Goal: Task Accomplishment & Management: Manage account settings

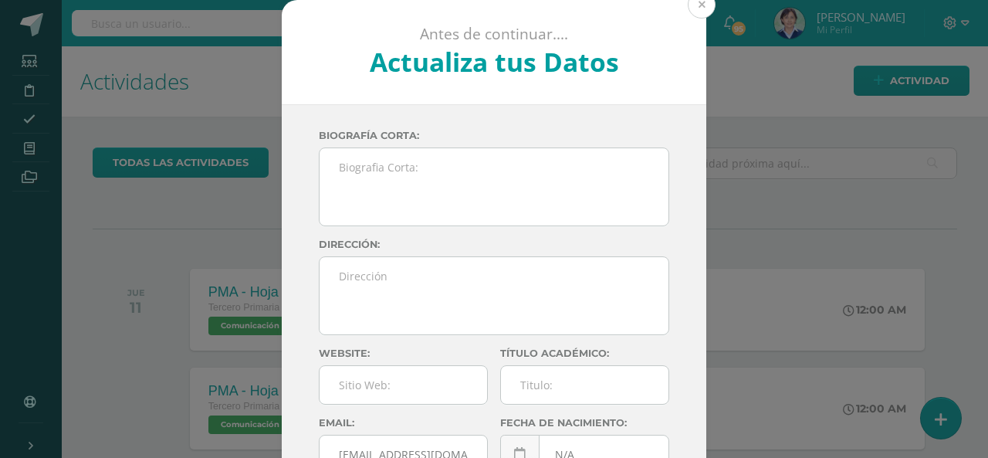
click at [693, 9] on button at bounding box center [702, 5] width 28 height 28
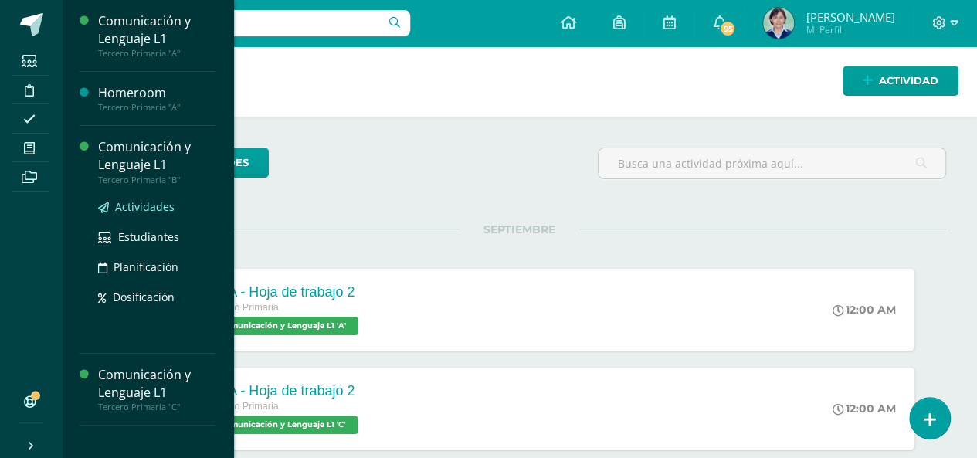
click at [144, 207] on span "Actividades" at bounding box center [144, 206] width 59 height 15
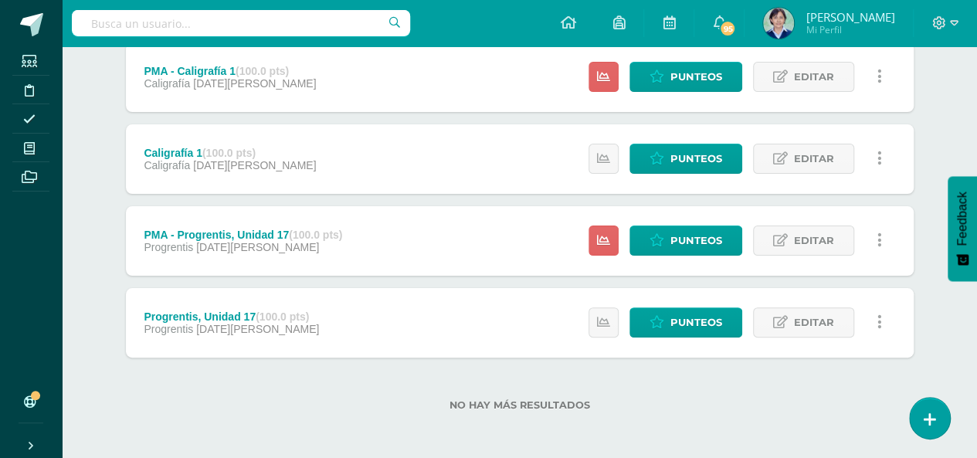
scroll to position [2924, 0]
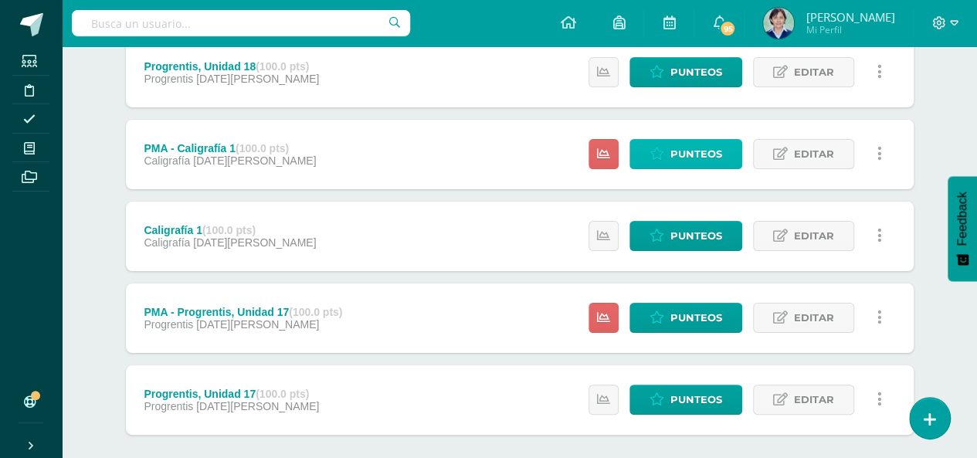
click at [680, 149] on span "Punteos" at bounding box center [696, 154] width 52 height 29
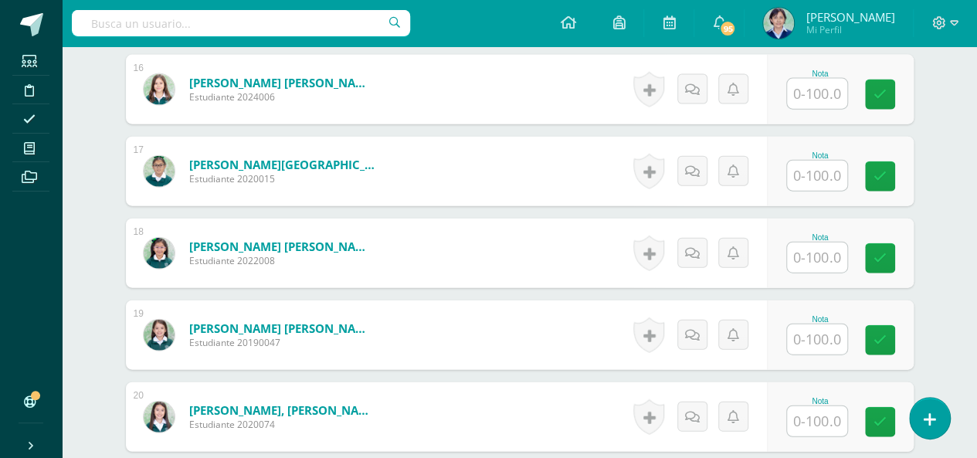
scroll to position [1725, 0]
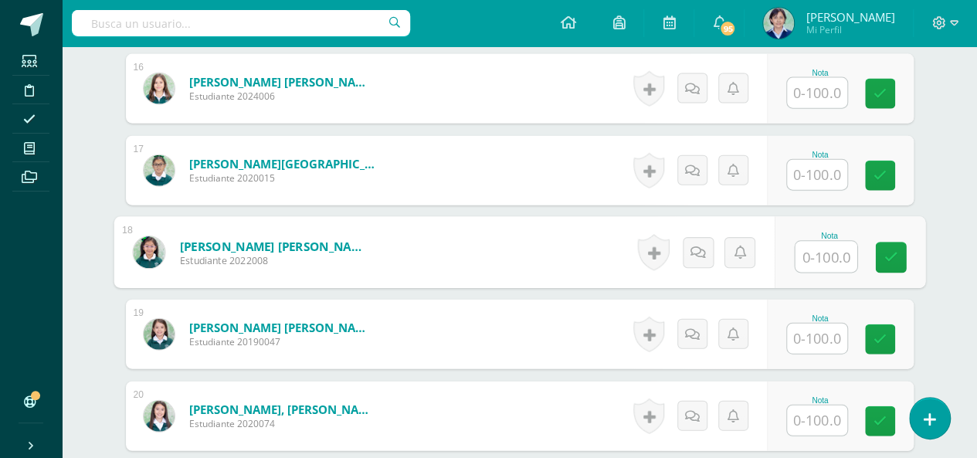
click at [818, 250] on input "text" at bounding box center [825, 257] width 62 height 31
type input "71"
click at [894, 257] on icon at bounding box center [890, 257] width 14 height 13
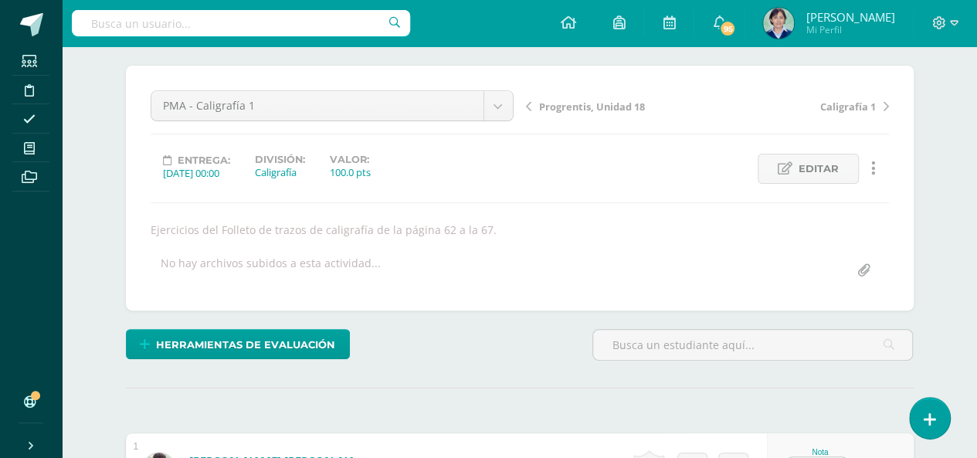
scroll to position [0, 0]
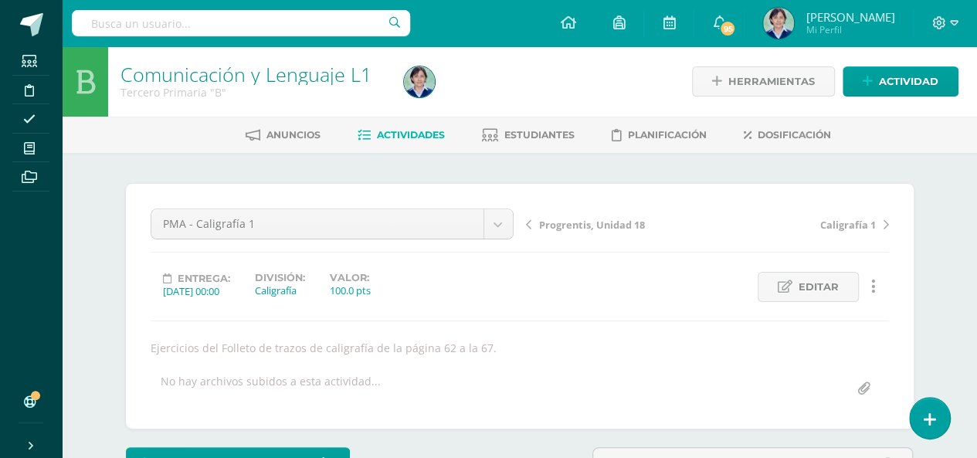
click at [582, 223] on span "Progrentis, Unidad 18" at bounding box center [592, 225] width 106 height 14
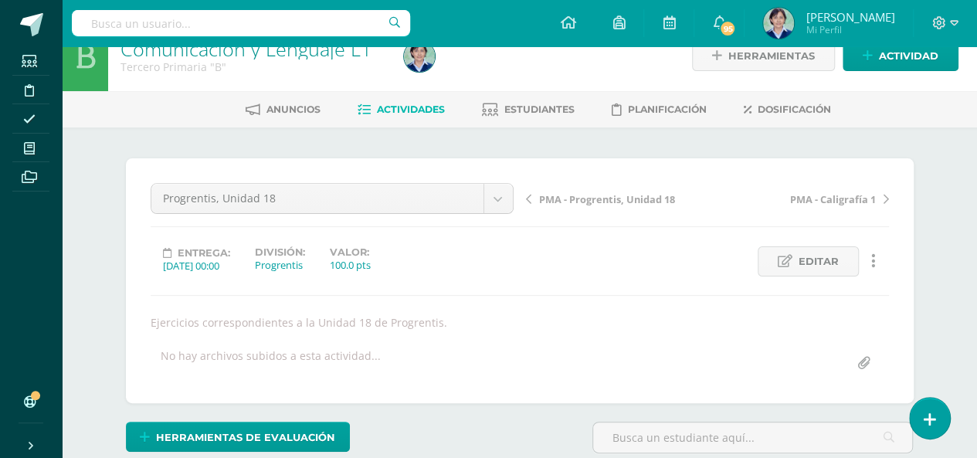
scroll to position [26, 0]
click at [598, 197] on span "PMA - Progrentis, Unidad 18" at bounding box center [607, 198] width 136 height 14
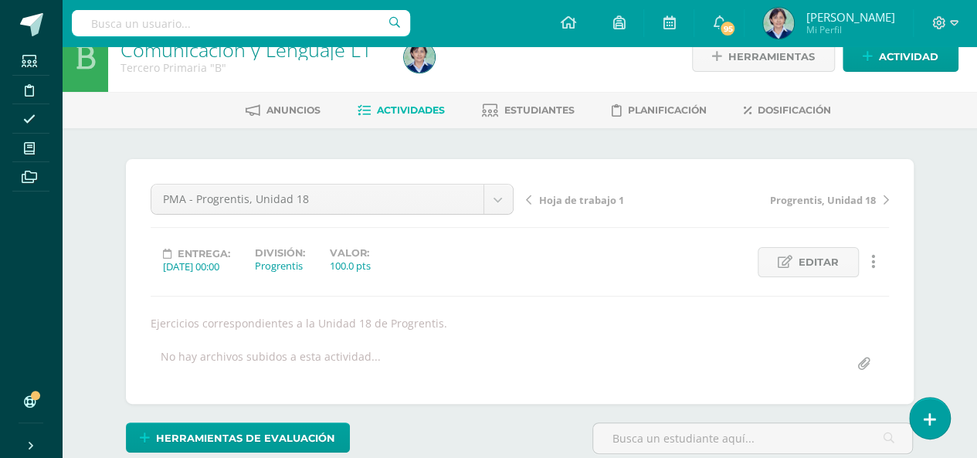
drag, startPoint x: 0, startPoint y: 0, endPoint x: 598, endPoint y: 197, distance: 629.1
click at [598, 197] on span "Hoja de trabajo 1" at bounding box center [581, 200] width 85 height 14
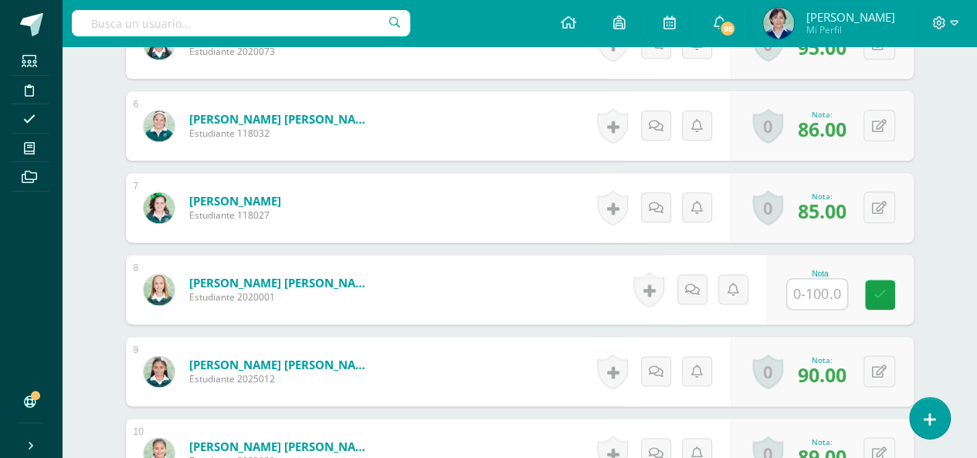
scroll to position [869, 0]
click at [820, 293] on input "text" at bounding box center [817, 294] width 60 height 30
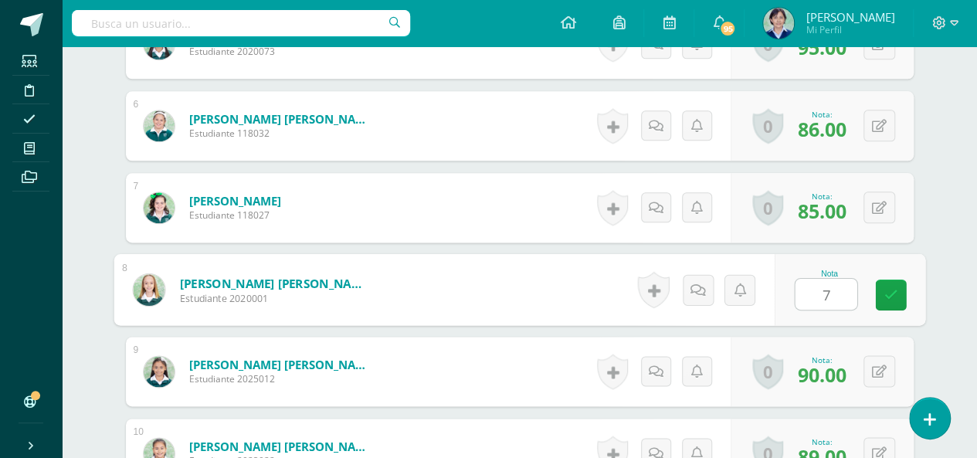
type input "75"
click at [896, 289] on icon at bounding box center [890, 294] width 14 height 13
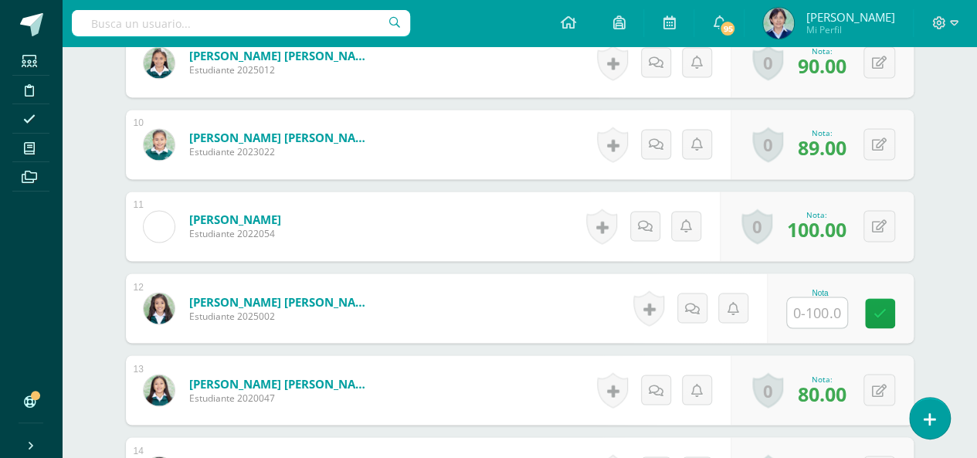
scroll to position [1255, 0]
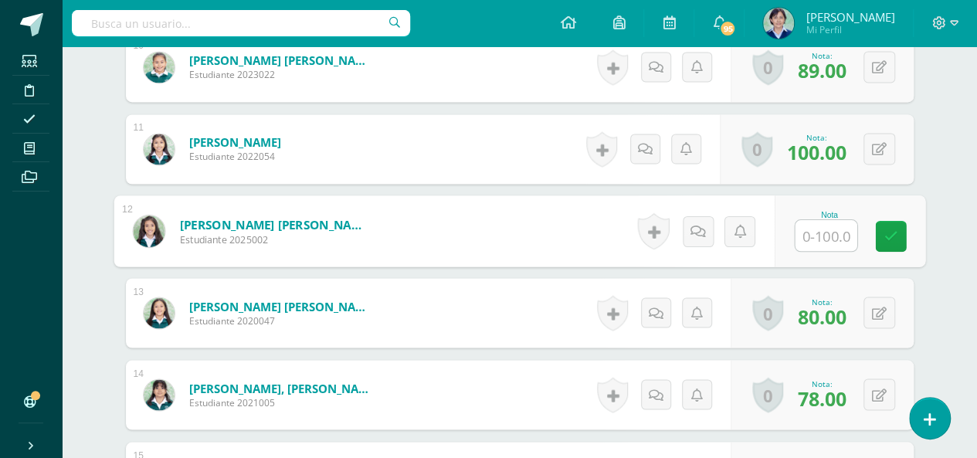
click at [826, 231] on input "text" at bounding box center [825, 235] width 62 height 31
type input "97"
click at [885, 232] on icon at bounding box center [890, 235] width 14 height 13
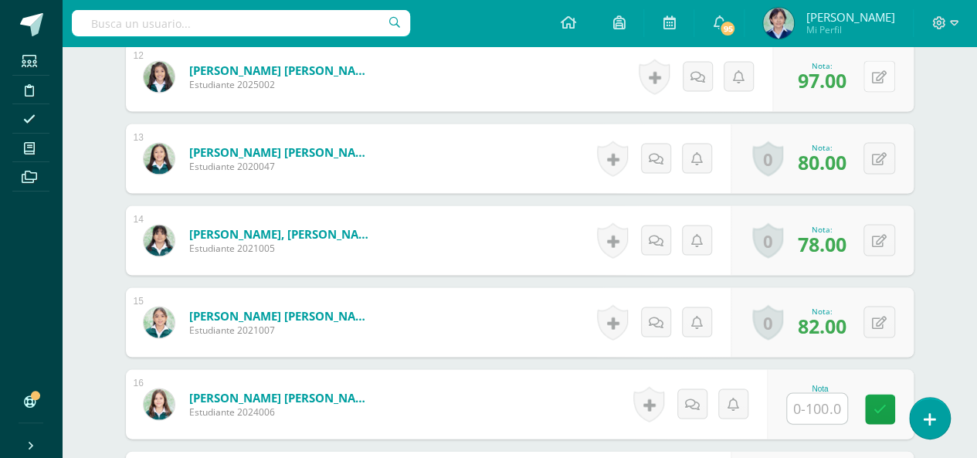
scroll to position [1487, 0]
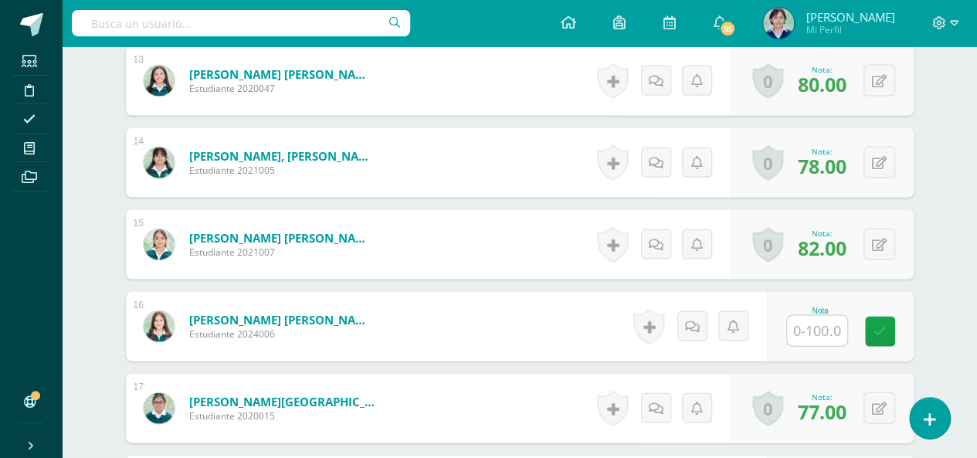
click at [826, 323] on input "text" at bounding box center [817, 331] width 60 height 30
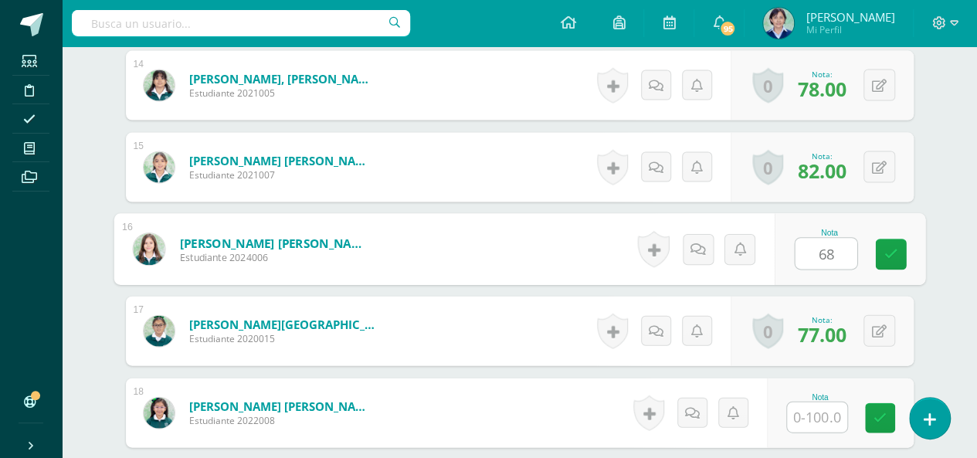
scroll to position [1641, 0]
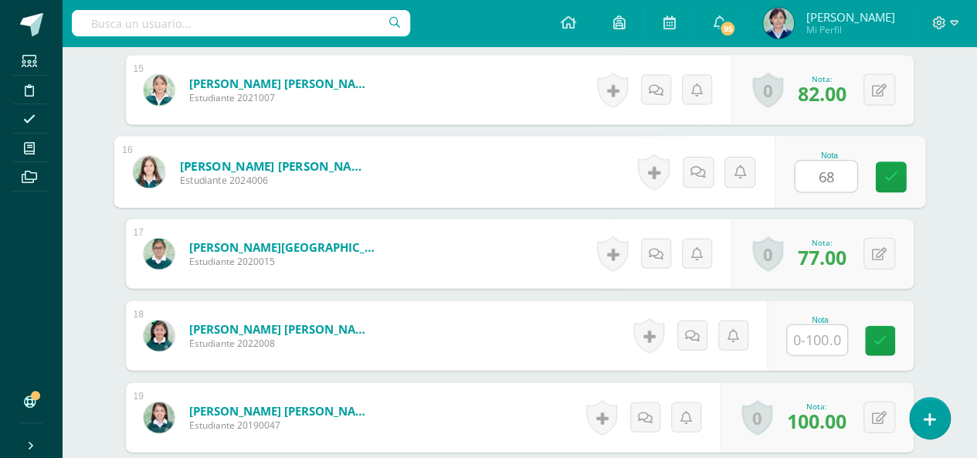
type input "68"
click at [824, 336] on input "text" at bounding box center [817, 340] width 60 height 30
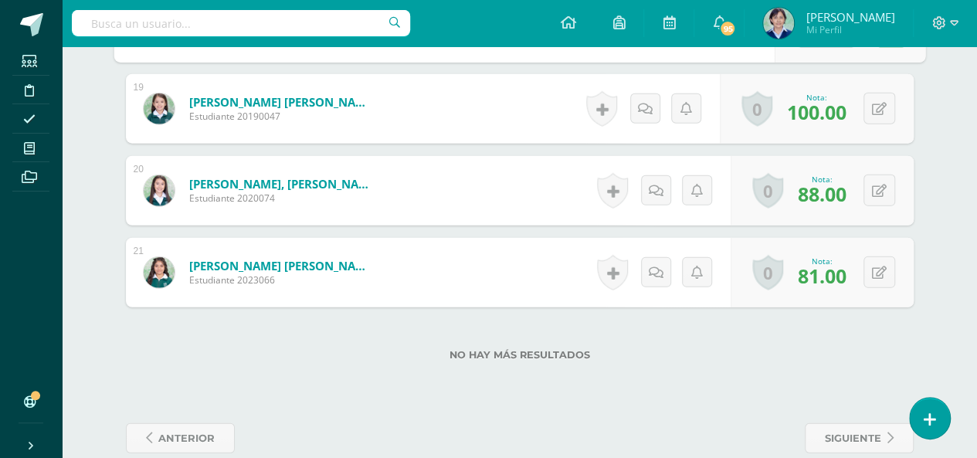
scroll to position [1971, 0]
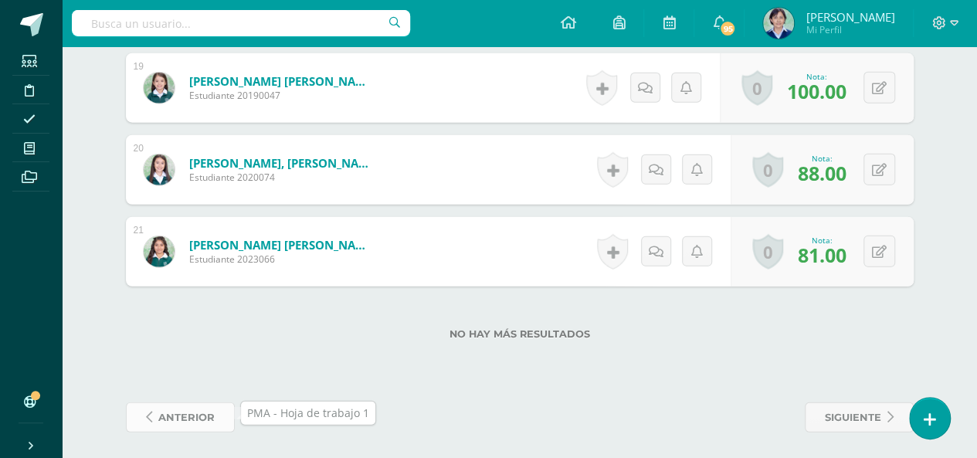
type input "65"
click at [201, 421] on span "anterior" at bounding box center [186, 417] width 56 height 29
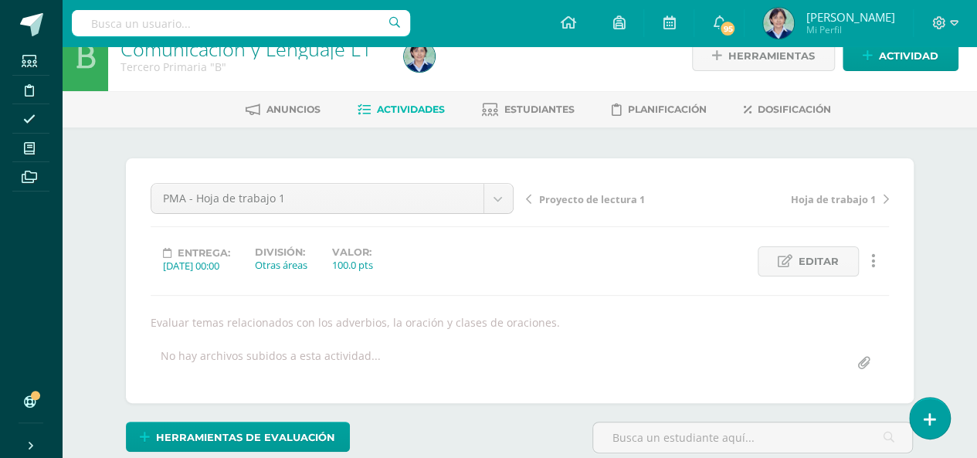
scroll to position [26, 0]
click at [591, 198] on span "Proyecto de lectura 1" at bounding box center [592, 198] width 106 height 14
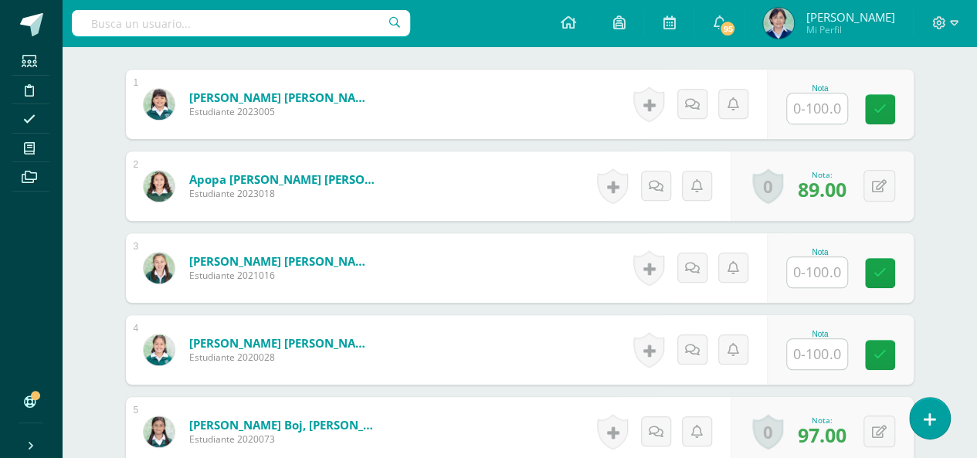
scroll to position [482, 0]
click at [815, 104] on input "text" at bounding box center [817, 108] width 60 height 30
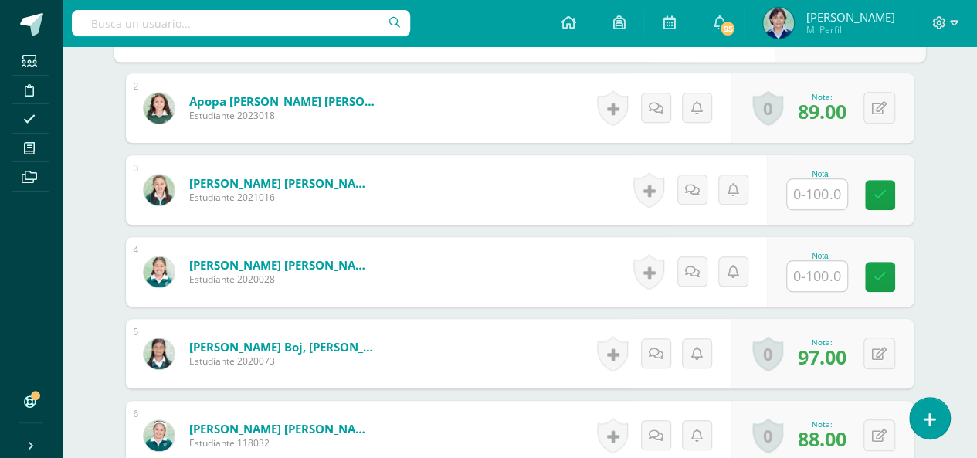
scroll to position [560, 0]
type input "65"
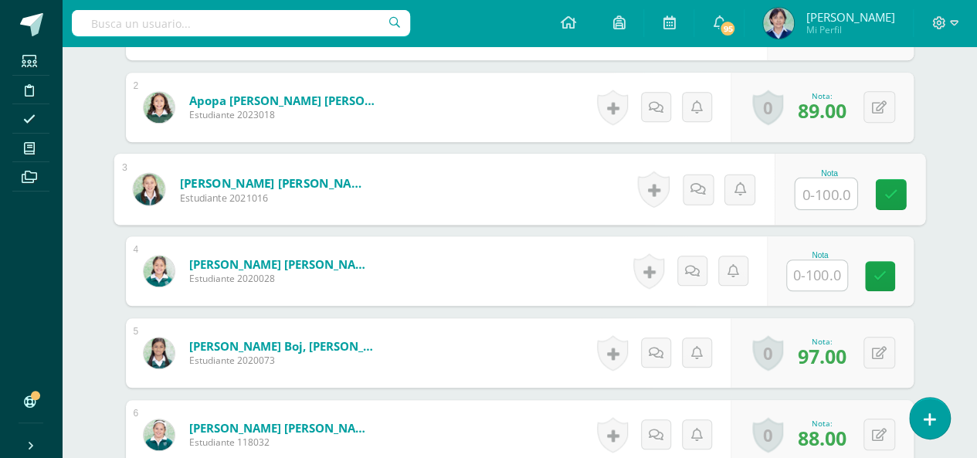
click at [829, 191] on input "text" at bounding box center [825, 193] width 62 height 31
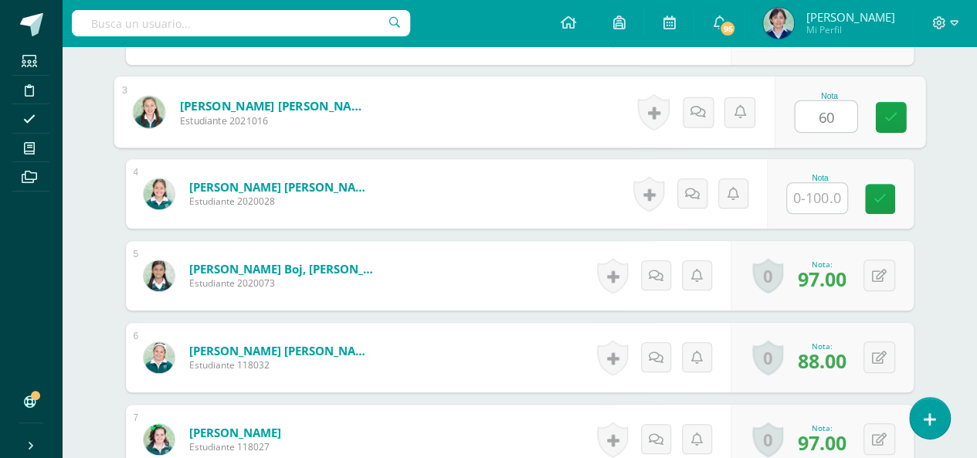
type input "60"
click at [821, 194] on input "text" at bounding box center [817, 198] width 60 height 30
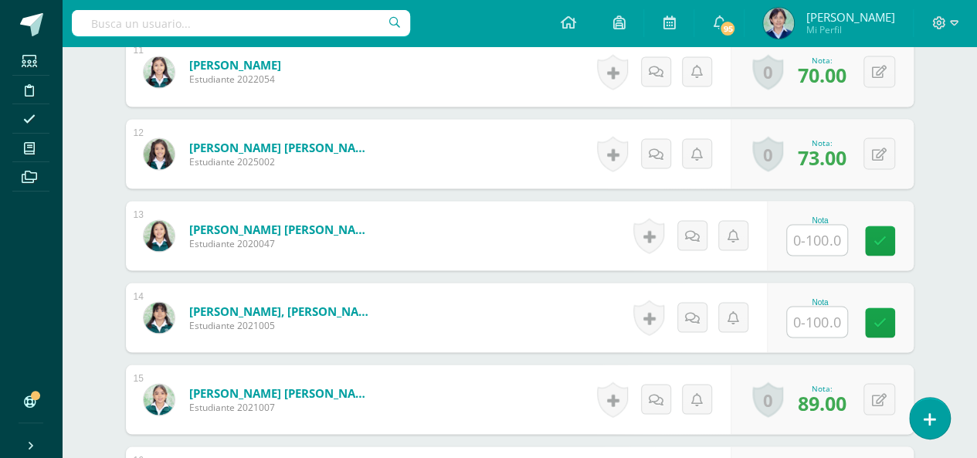
scroll to position [1410, 0]
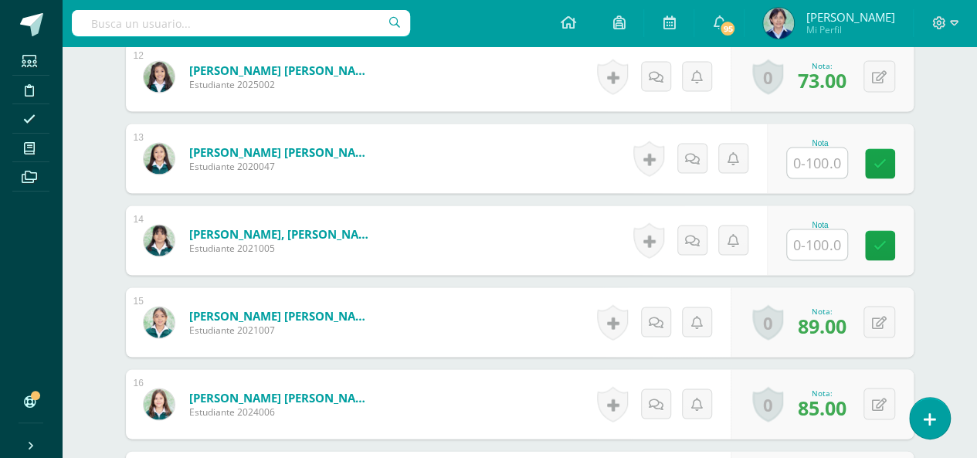
type input "65"
click at [821, 157] on input "text" at bounding box center [817, 162] width 60 height 30
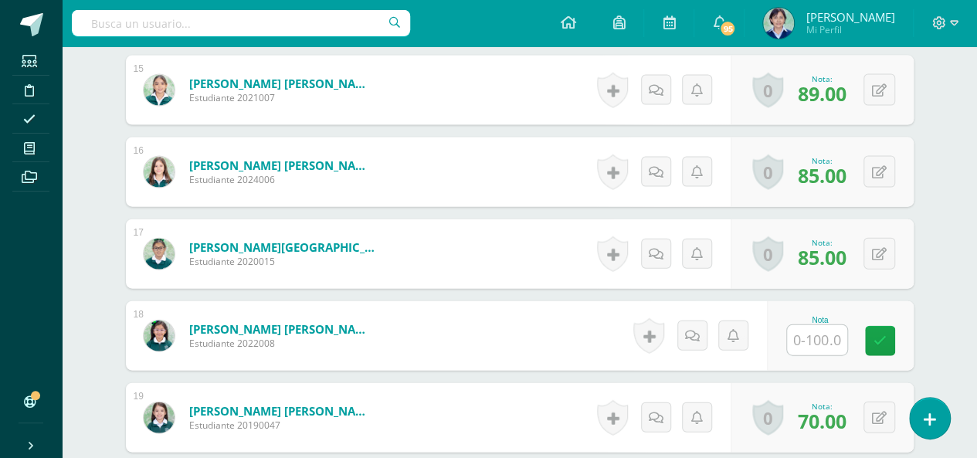
scroll to position [1796, 0]
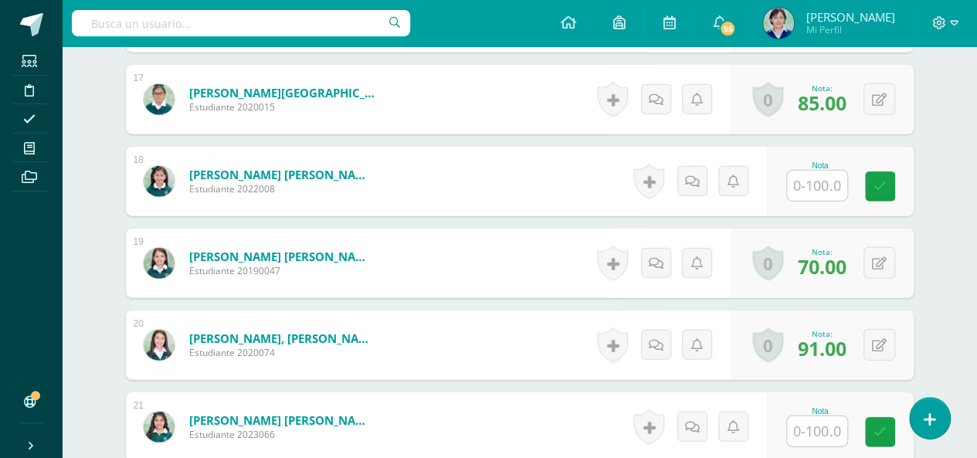
type input "65"
click at [830, 181] on input "text" at bounding box center [817, 186] width 60 height 30
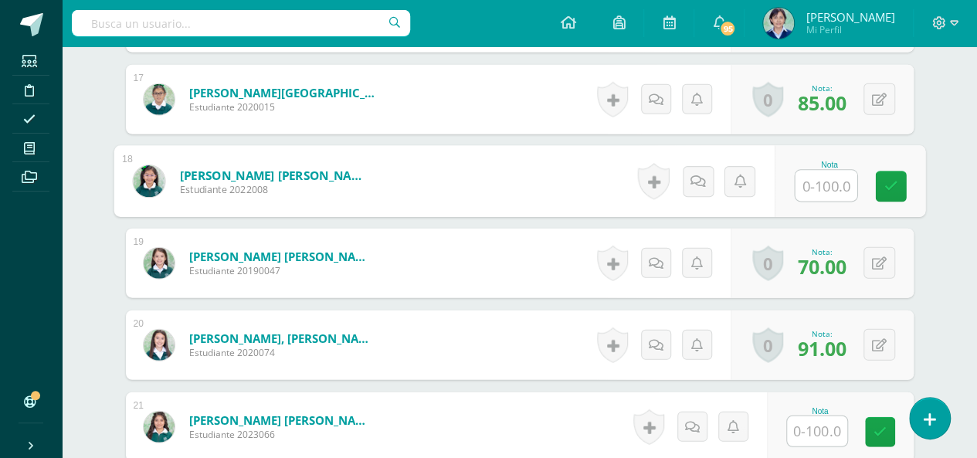
type input "5"
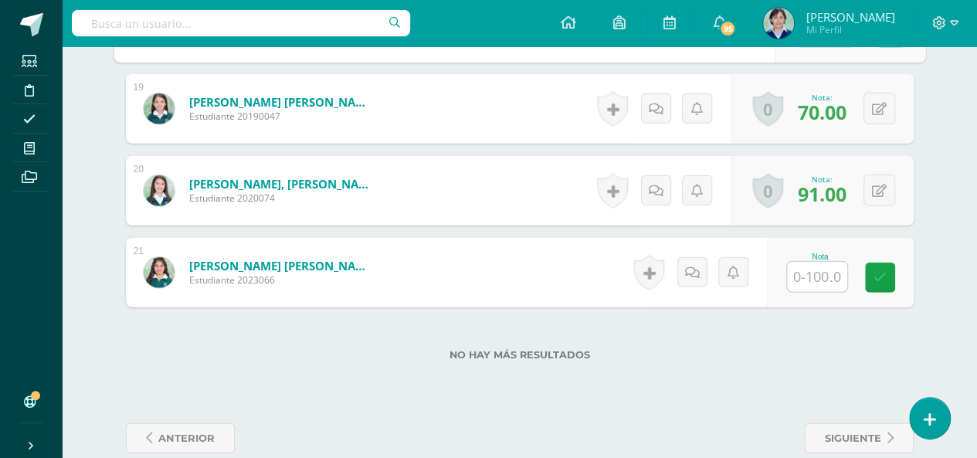
scroll to position [1971, 0]
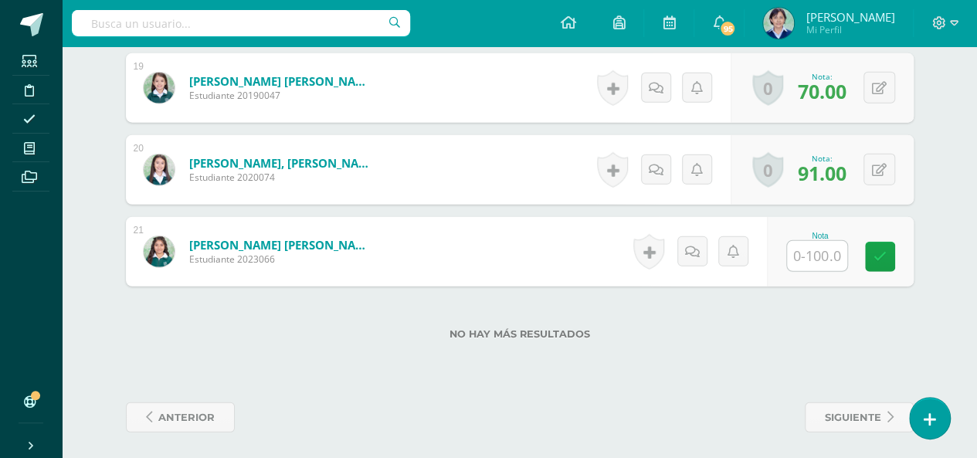
type input "60"
click at [824, 249] on input "text" at bounding box center [817, 256] width 60 height 30
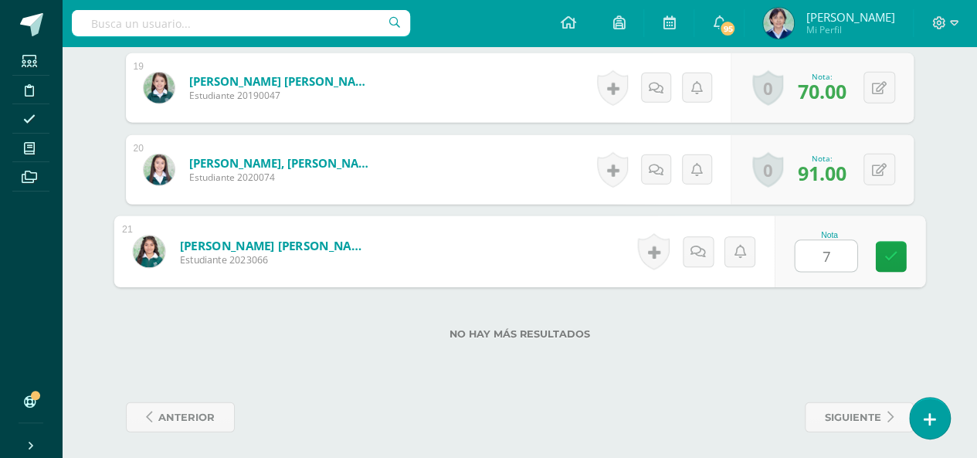
type input "70"
click at [887, 252] on icon at bounding box center [890, 256] width 14 height 13
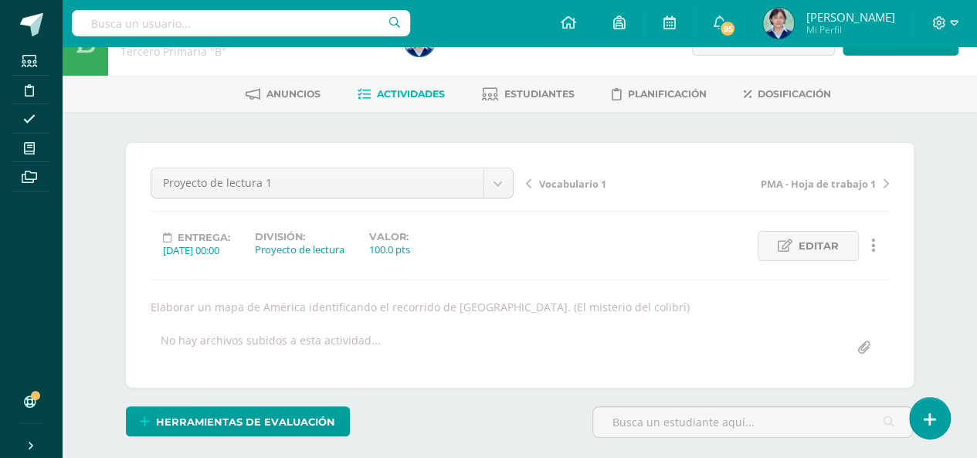
scroll to position [0, 0]
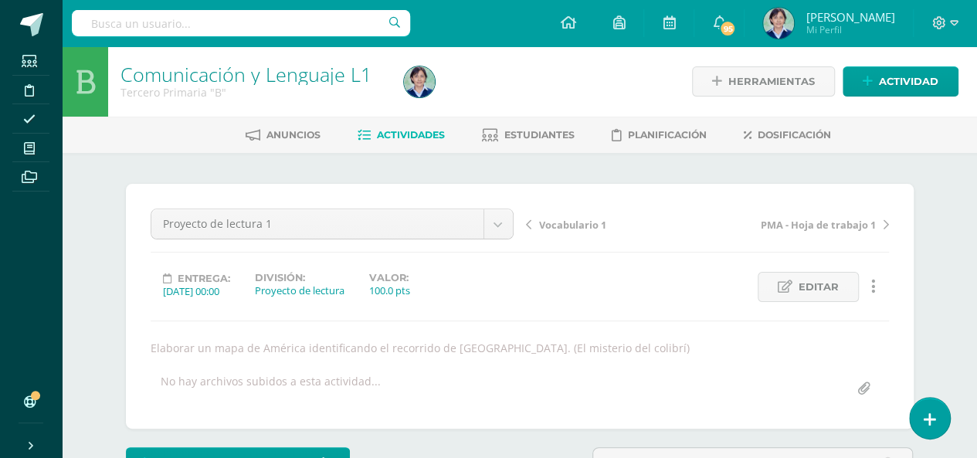
click at [563, 222] on span "Vocabulario 1" at bounding box center [572, 225] width 67 height 14
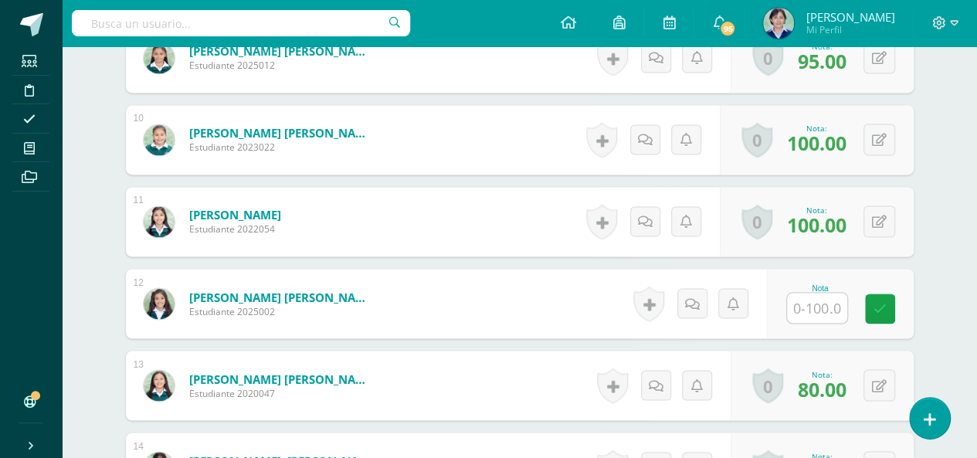
scroll to position [1183, 0]
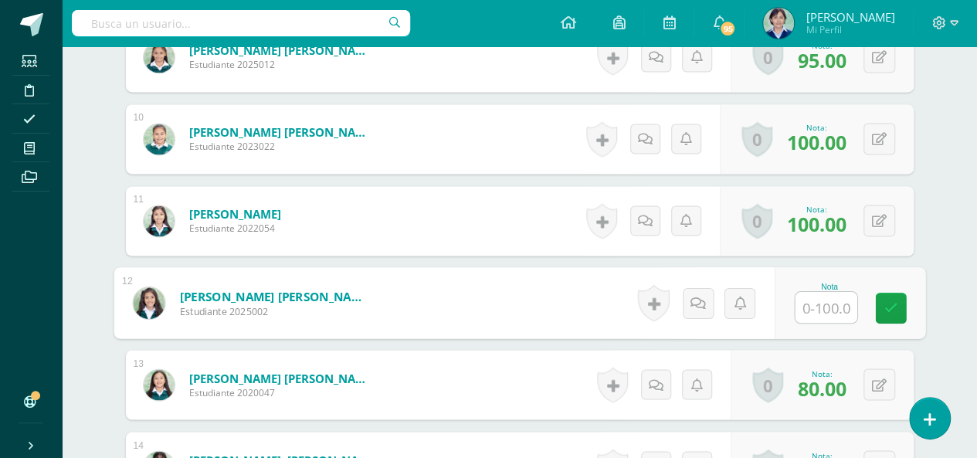
click at [827, 303] on input "text" at bounding box center [825, 307] width 62 height 31
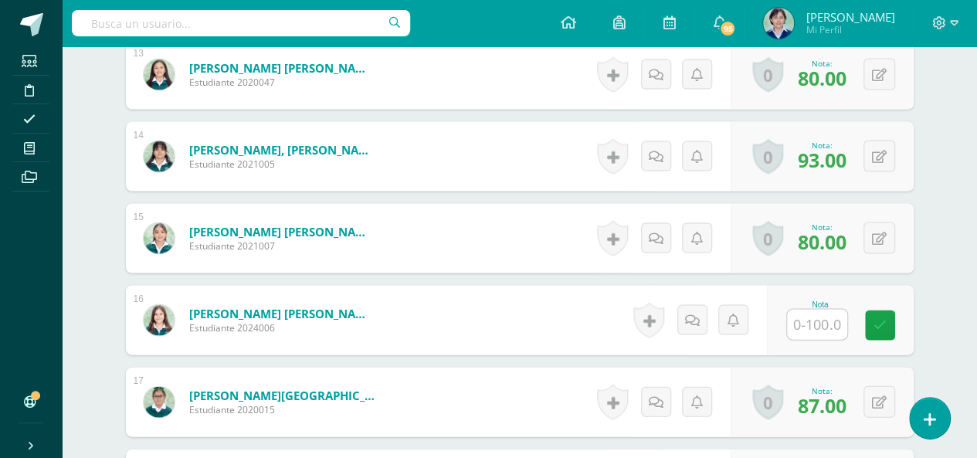
scroll to position [1570, 0]
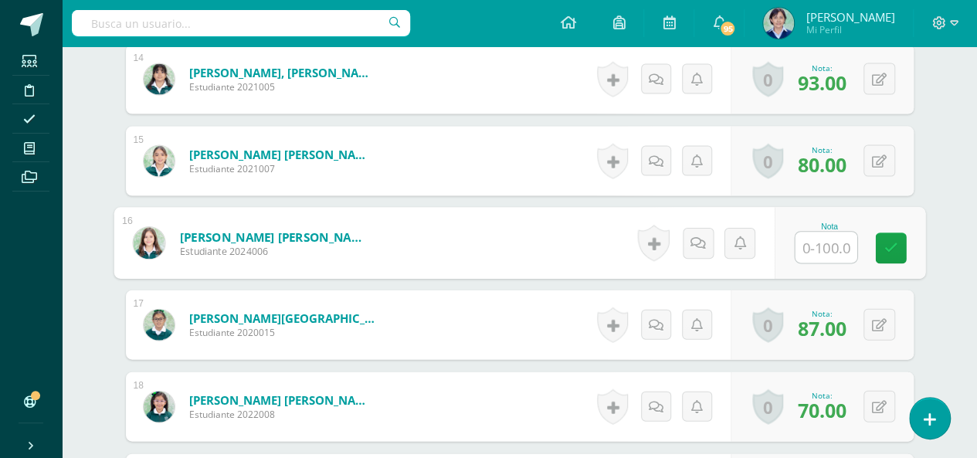
click at [823, 242] on input "text" at bounding box center [825, 247] width 62 height 31
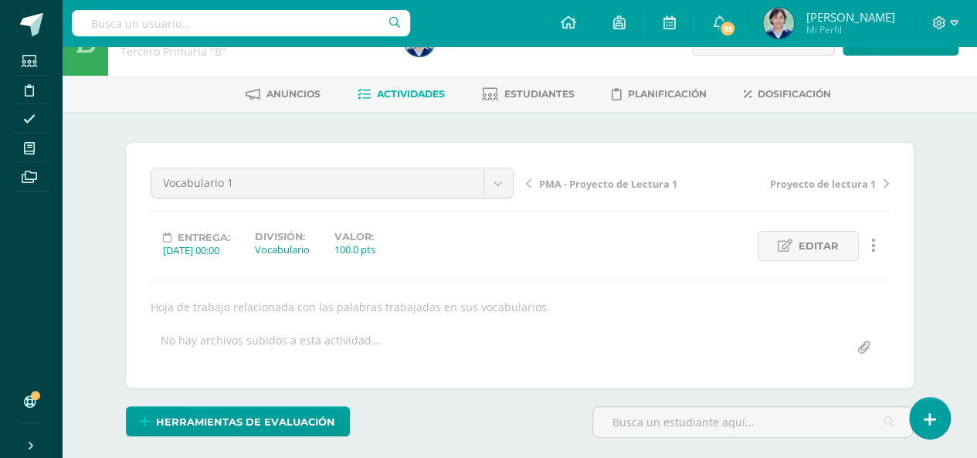
scroll to position [0, 0]
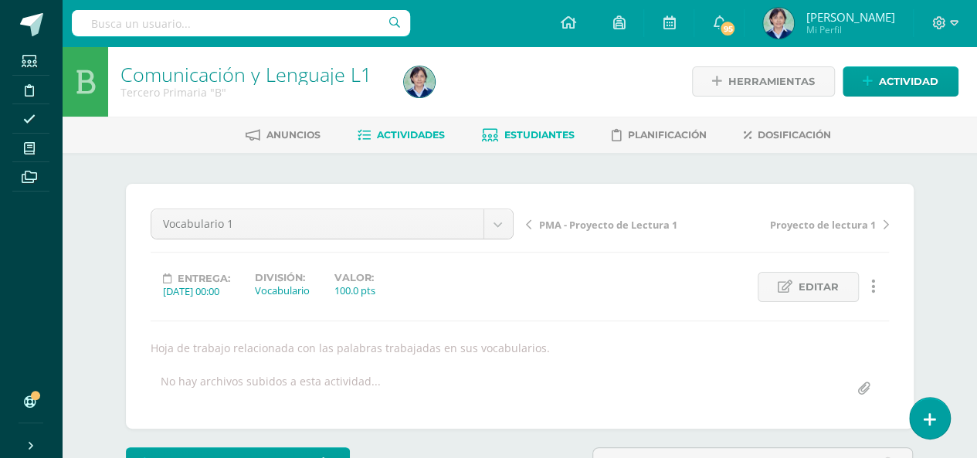
type input "40"
click at [537, 132] on span "Estudiantes" at bounding box center [539, 135] width 70 height 12
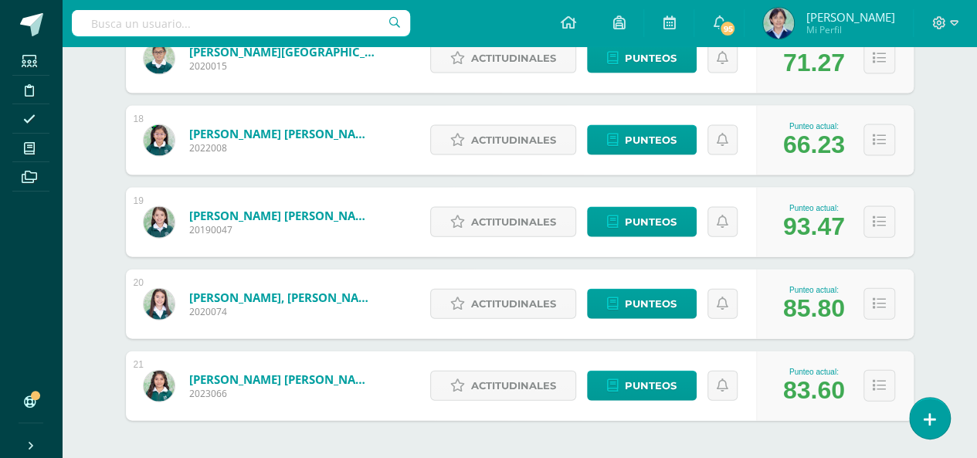
scroll to position [1685, 0]
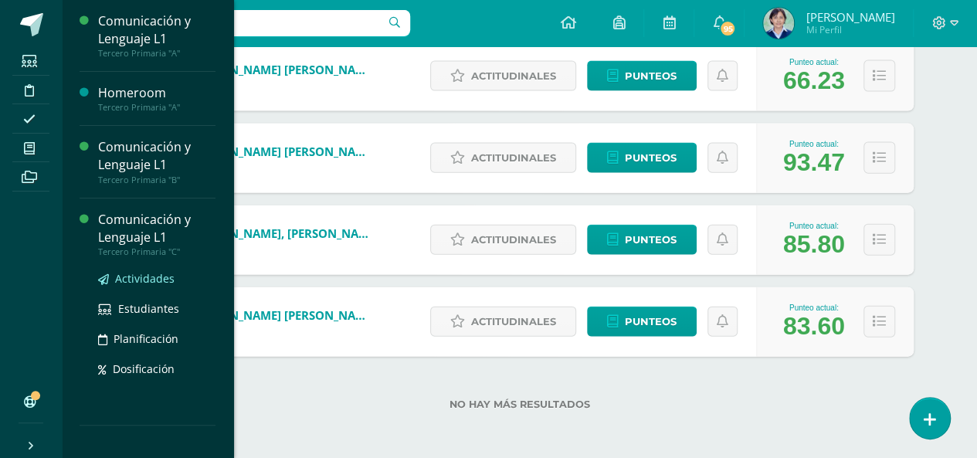
click at [144, 279] on span "Actividades" at bounding box center [144, 278] width 59 height 15
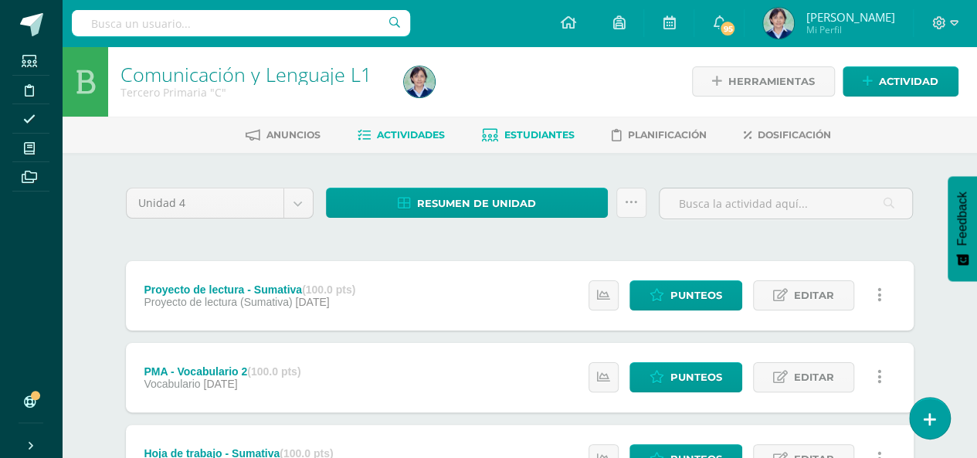
click at [522, 132] on span "Estudiantes" at bounding box center [539, 135] width 70 height 12
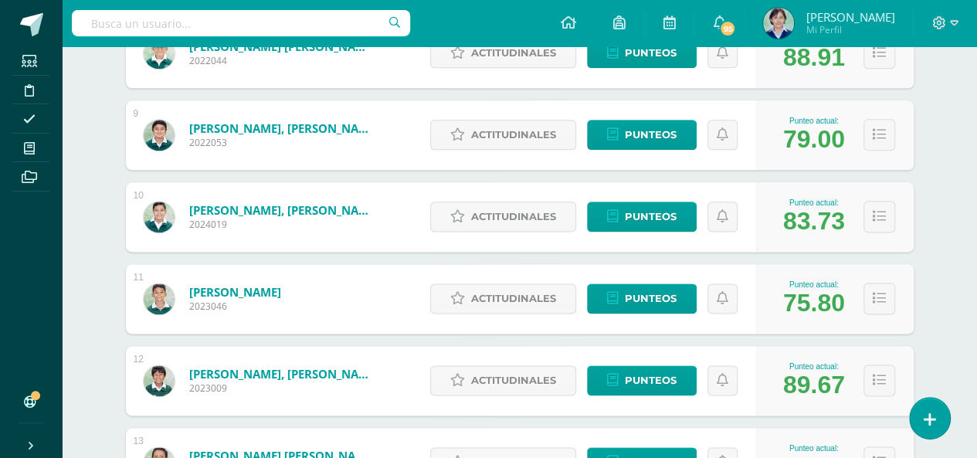
scroll to position [273, 0]
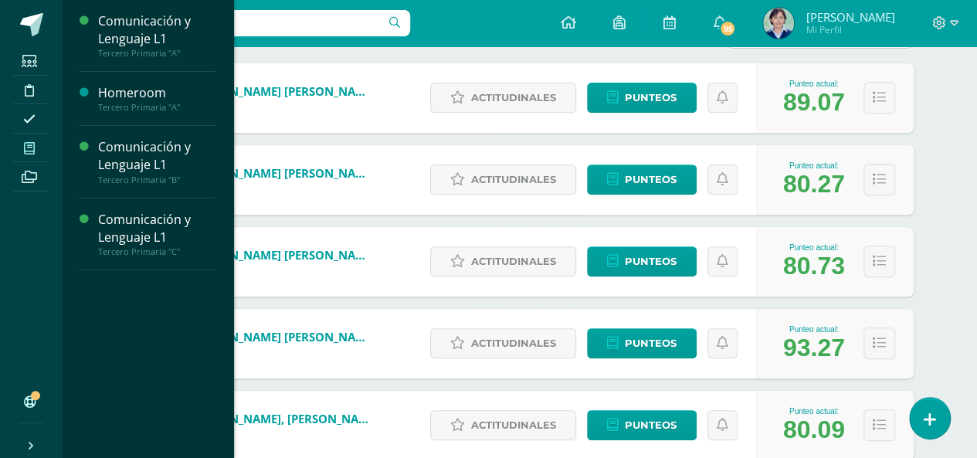
click at [26, 151] on icon at bounding box center [29, 148] width 11 height 12
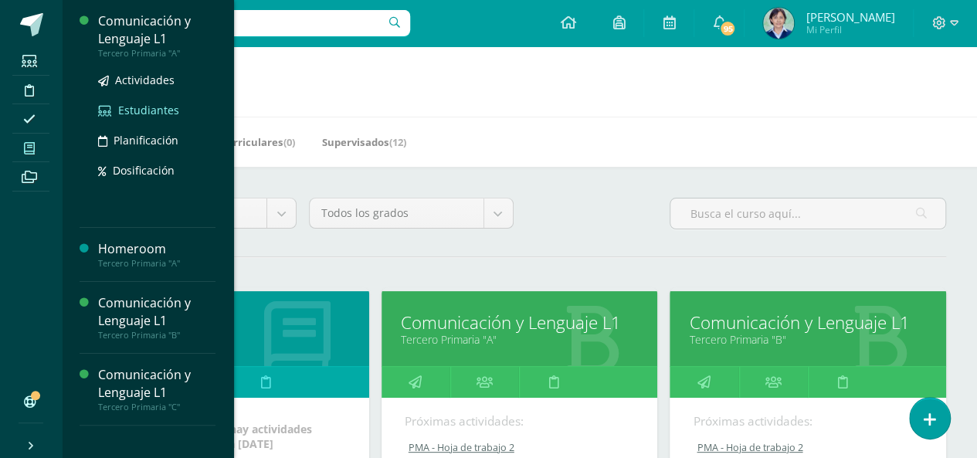
click at [164, 110] on span "Estudiantes" at bounding box center [148, 110] width 61 height 15
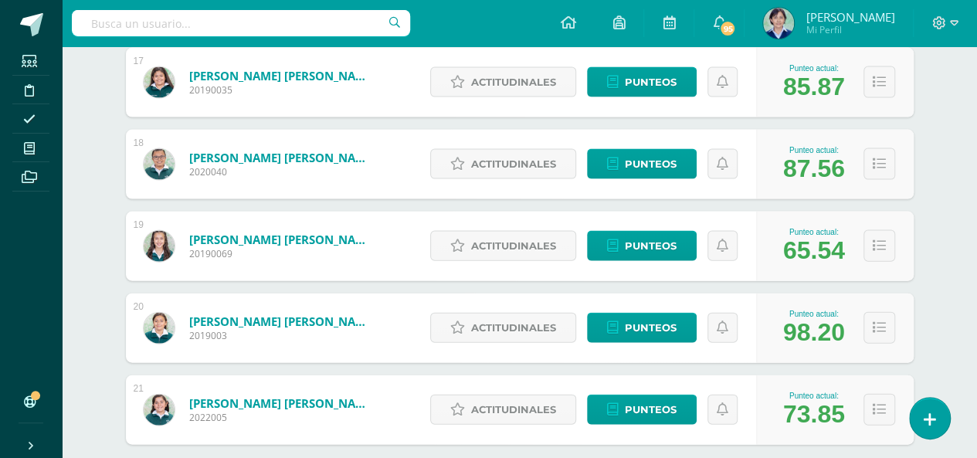
scroll to position [1685, 0]
